Goal: Find specific page/section: Find specific page/section

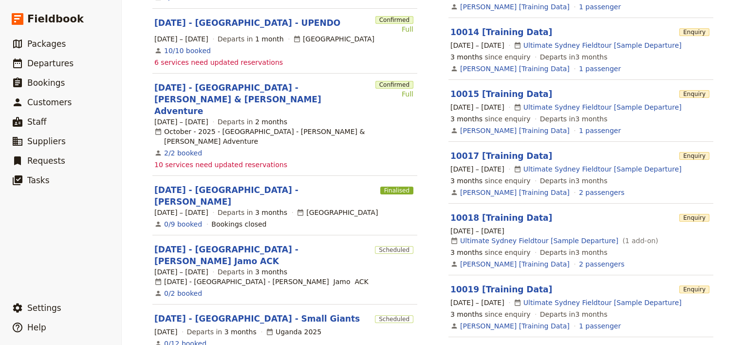
scroll to position [342, 0]
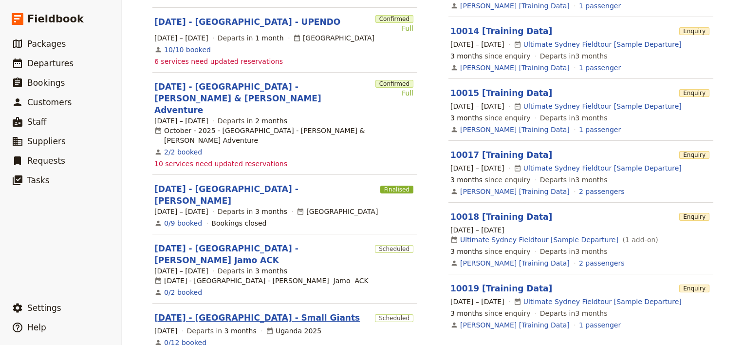
click at [250, 311] on link "[DATE] - [GEOGRAPHIC_DATA] - Small Giants" at bounding box center [256, 317] width 205 height 12
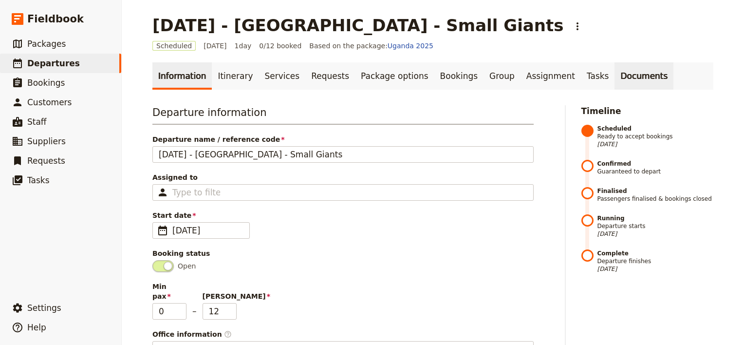
click at [614, 70] on link "Documents" at bounding box center [643, 75] width 59 height 27
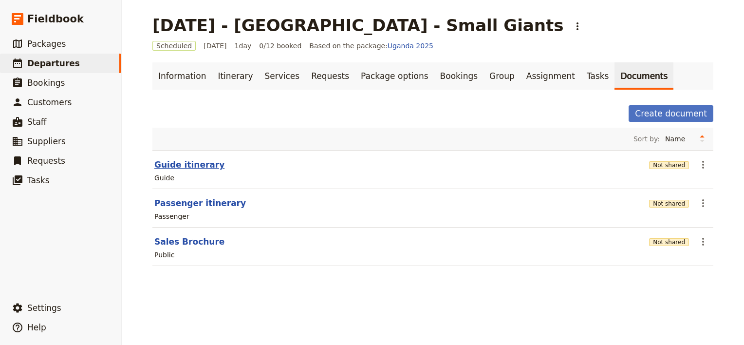
click at [190, 164] on button "Guide itinerary" at bounding box center [189, 165] width 70 height 12
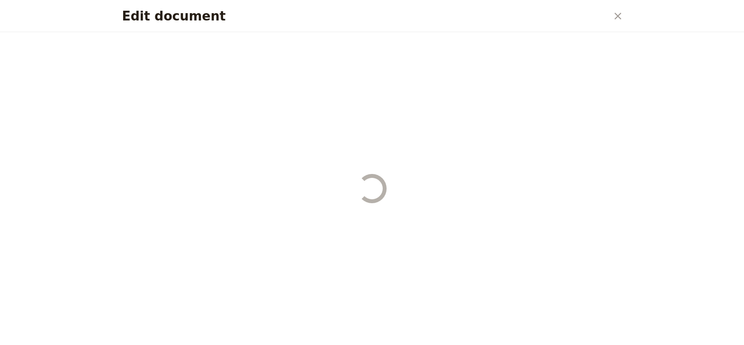
select select "STAFF"
select select "RUN_SHEET"
select select "DEFAULT"
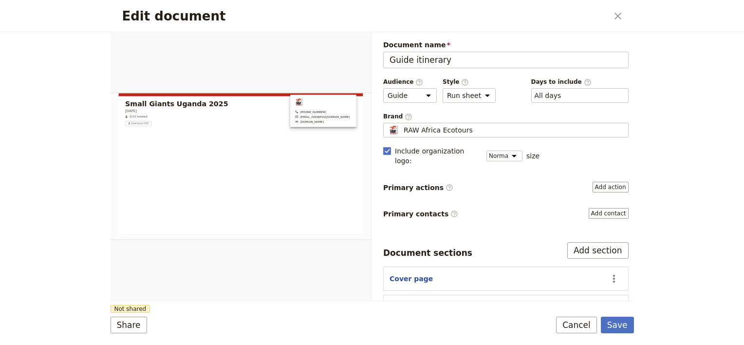
click at [595, 27] on div "Edit document ​" at bounding box center [371, 16] width 523 height 32
click at [622, 12] on icon "Close dialog" at bounding box center [618, 16] width 12 height 12
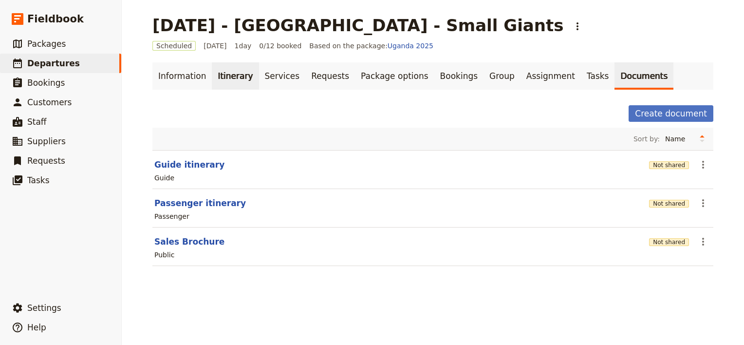
click at [230, 77] on link "Itinerary" at bounding box center [235, 75] width 47 height 27
